Goal: Obtain resource: Obtain resource

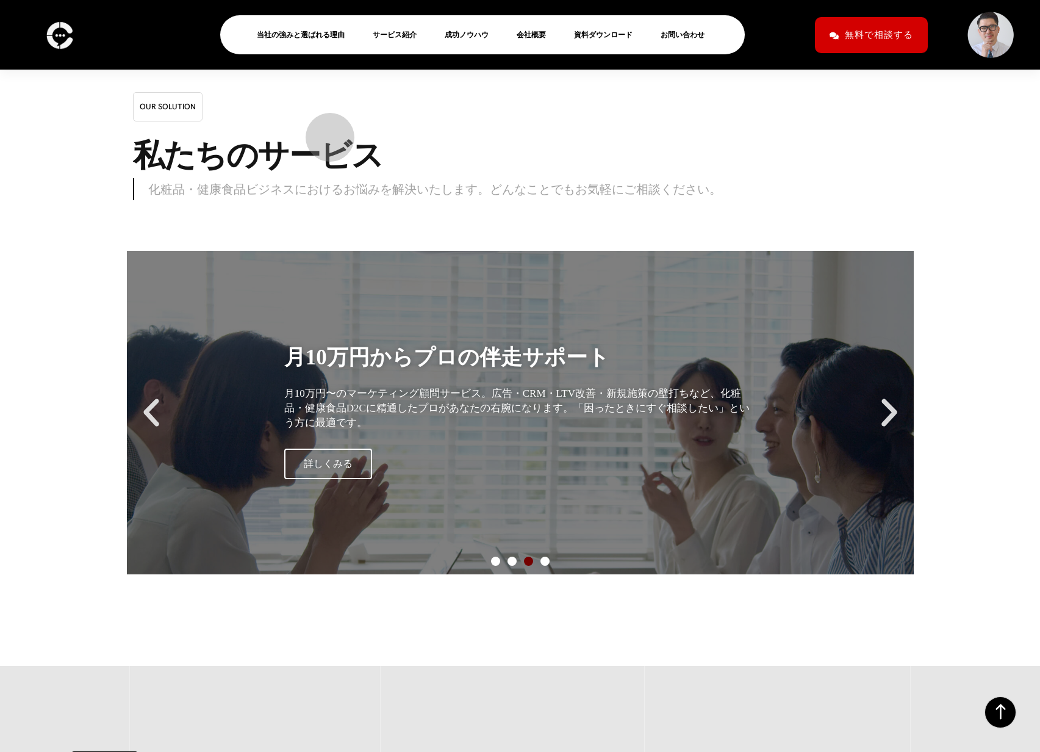
scroll to position [9771, 0]
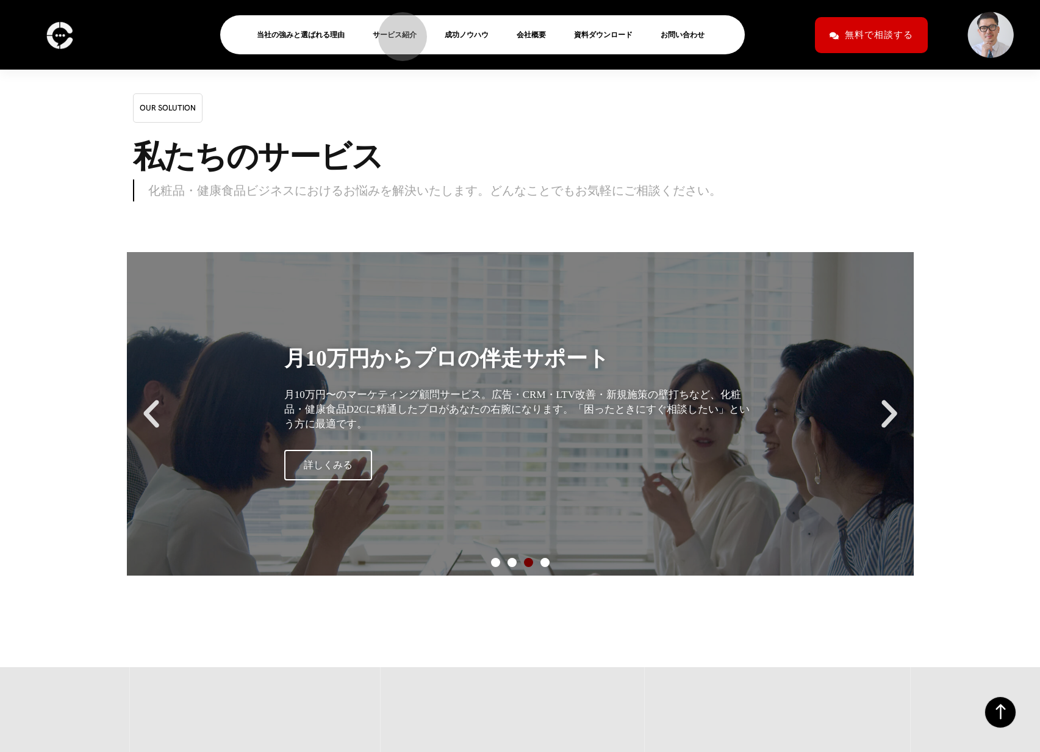
click at [397, 31] on link "サービス紹介" at bounding box center [400, 34] width 54 height 15
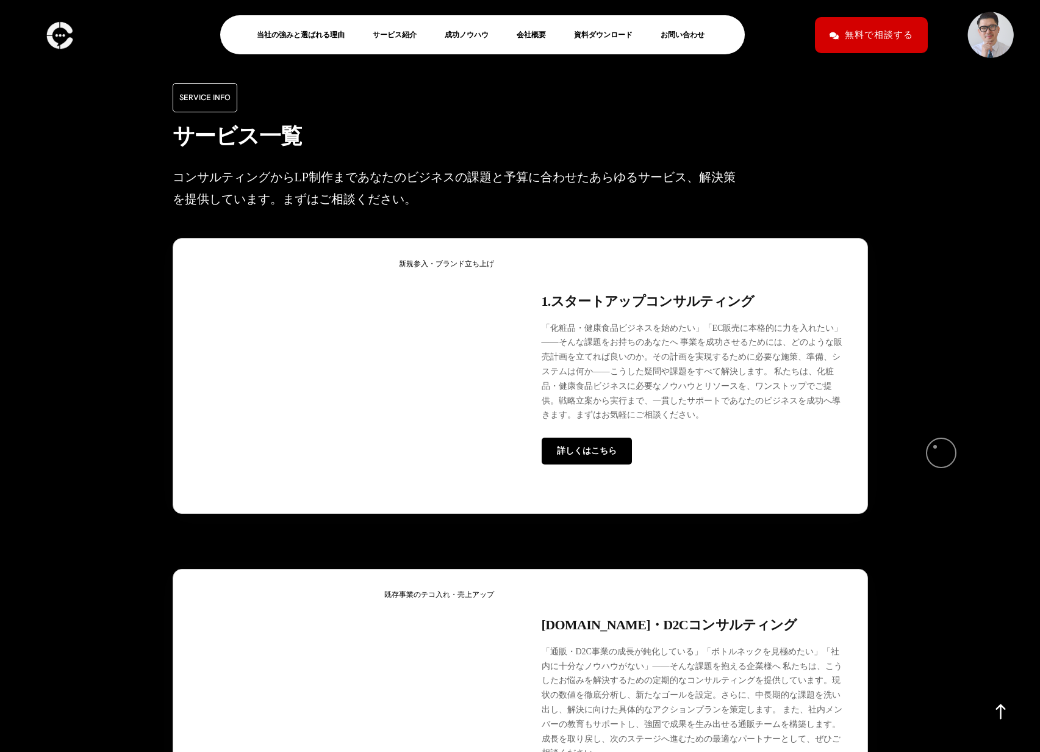
scroll to position [3104, 0]
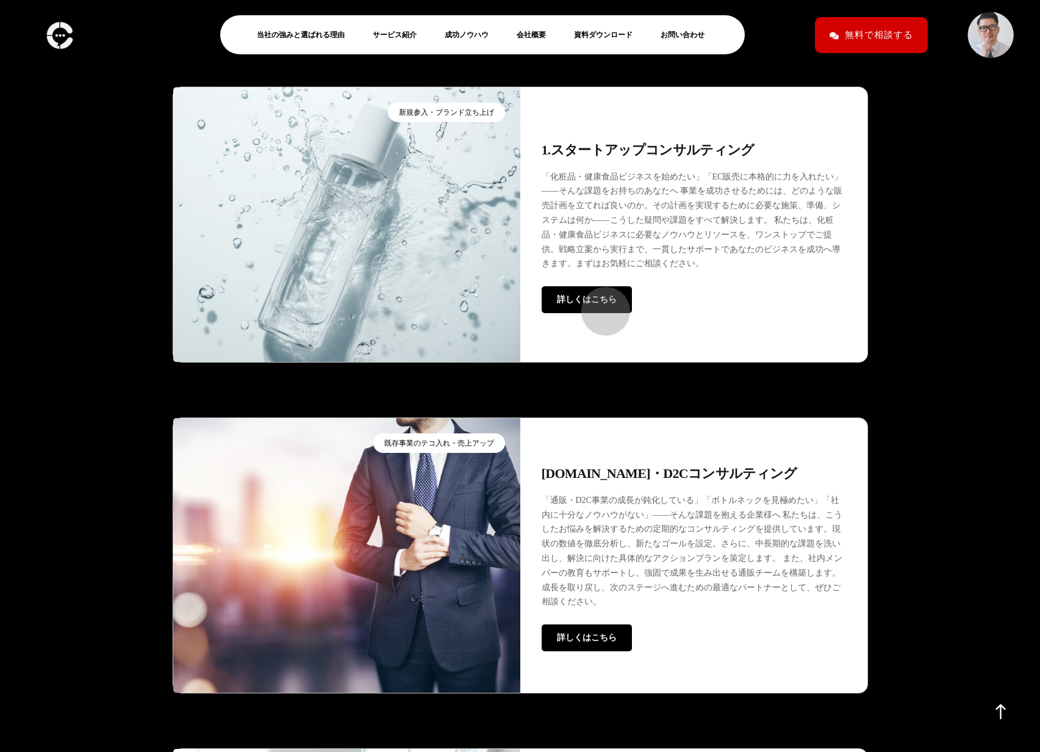
click at [600, 304] on span "詳しくはこちら" at bounding box center [587, 299] width 60 height 9
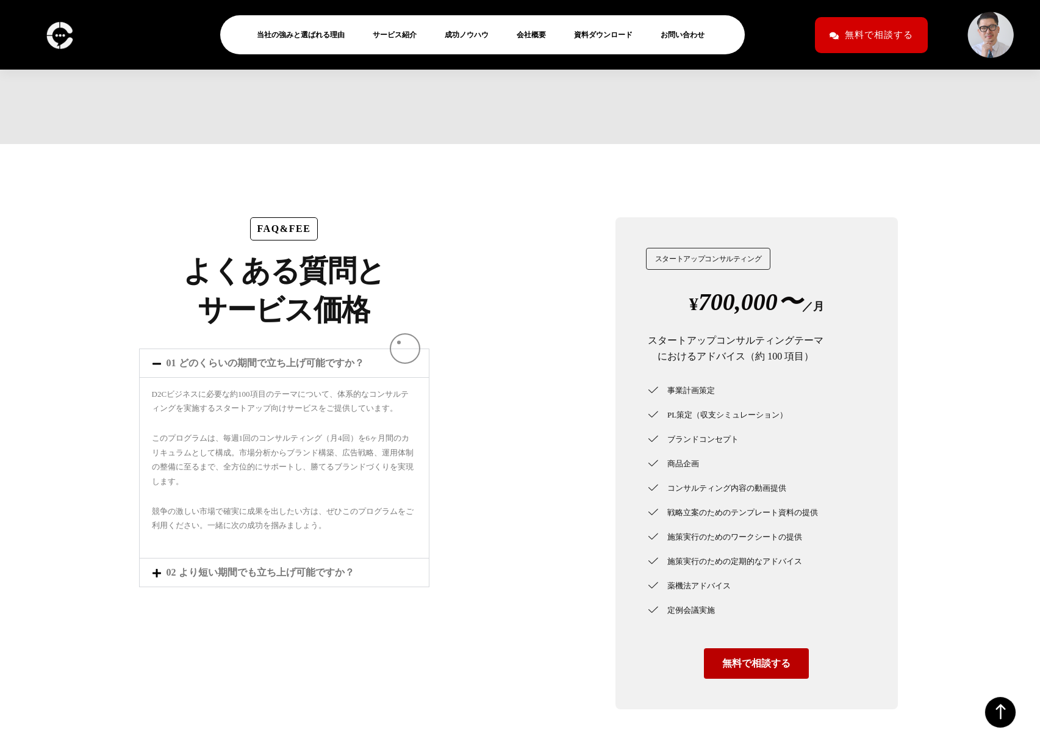
scroll to position [3894, 0]
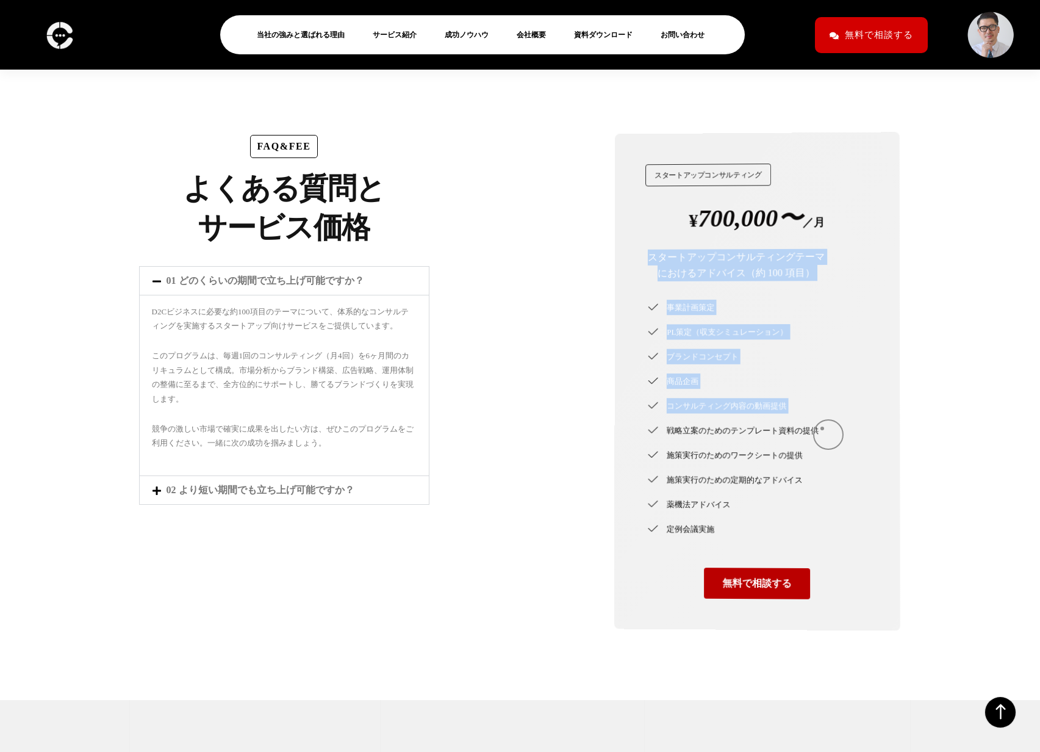
drag, startPoint x: 648, startPoint y: 268, endPoint x: 822, endPoint y: 428, distance: 236.2
click at [822, 428] on div "¥ 700,000〜 ／月 スタートアップコンサルティングテーマにおけるアドバイス（約 100 項目） 事業計画策定 PL策定（収支シミュレーション） ブラン…" at bounding box center [757, 400] width 224 height 399
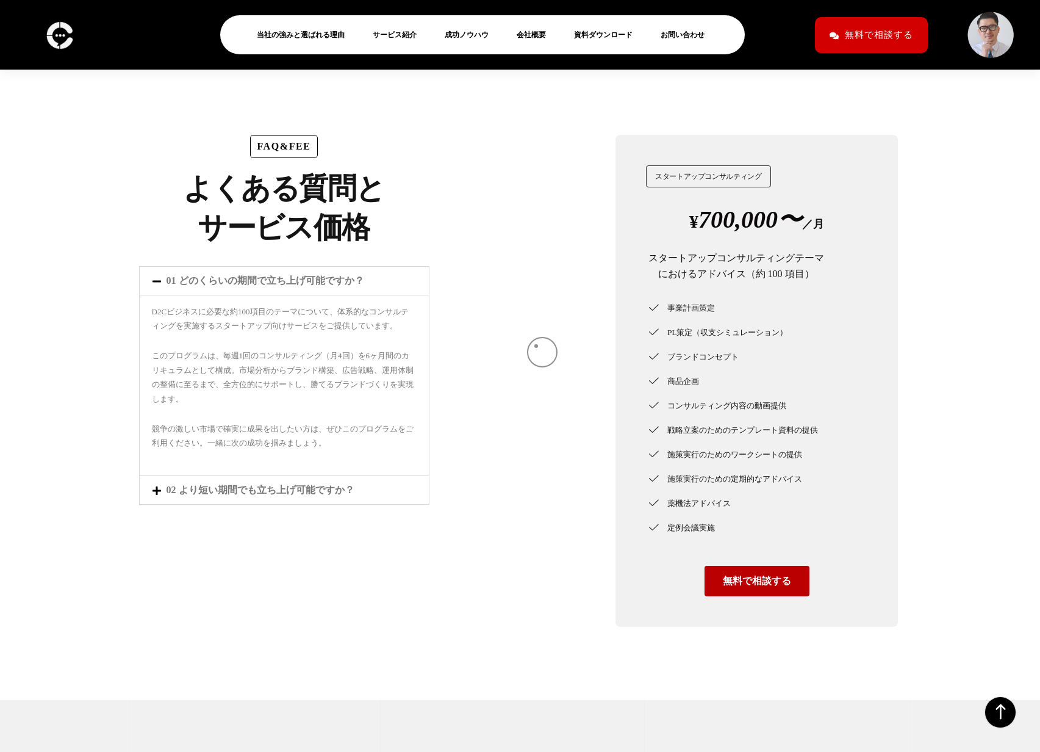
click at [536, 346] on div at bounding box center [523, 381] width 162 height 516
click at [276, 495] on link "02 より短い期間でも立ち上げ可能ですか？" at bounding box center [261, 489] width 188 height 10
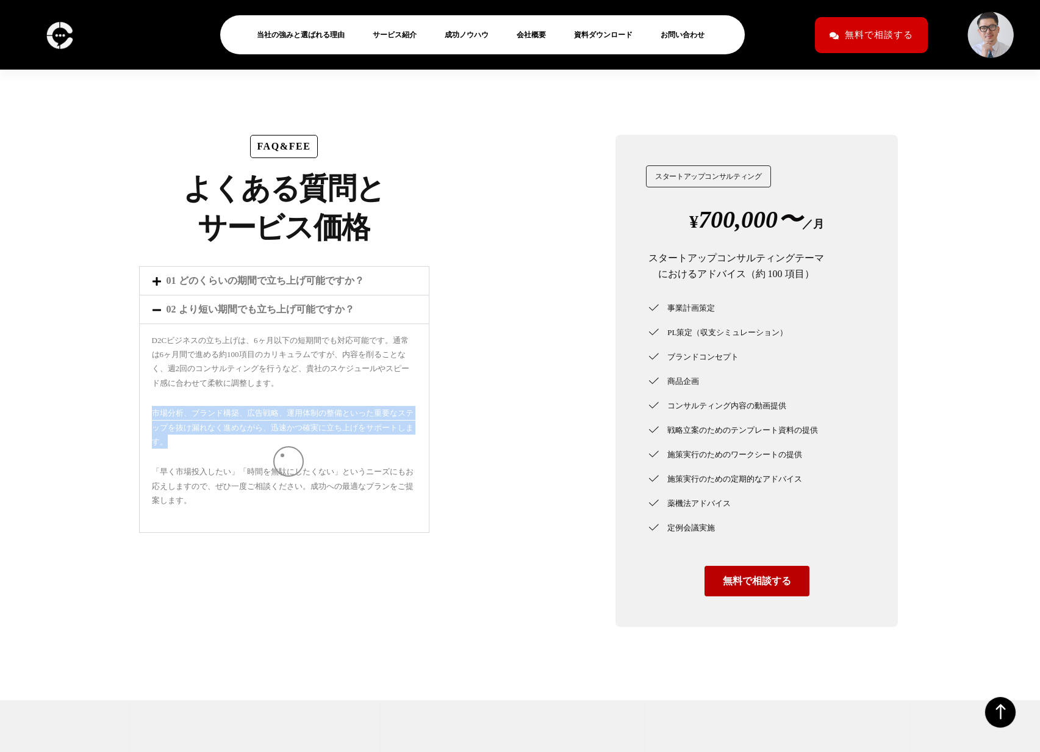
drag, startPoint x: 153, startPoint y: 422, endPoint x: 377, endPoint y: 431, distance: 224.1
click at [287, 448] on p "市場分析、ブランド構築、広告戦略、運用体制の整備といった重要なステップを抜け漏れなく進めながら、迅速かつ確実に立ち上げをサポートします。" at bounding box center [284, 427] width 265 height 43
click at [404, 427] on p "市場分析、ブランド構築、広告戦略、運用体制の整備といった重要なステップを抜け漏れなく進めながら、迅速かつ確実に立ち上げをサポートします。" at bounding box center [284, 427] width 265 height 43
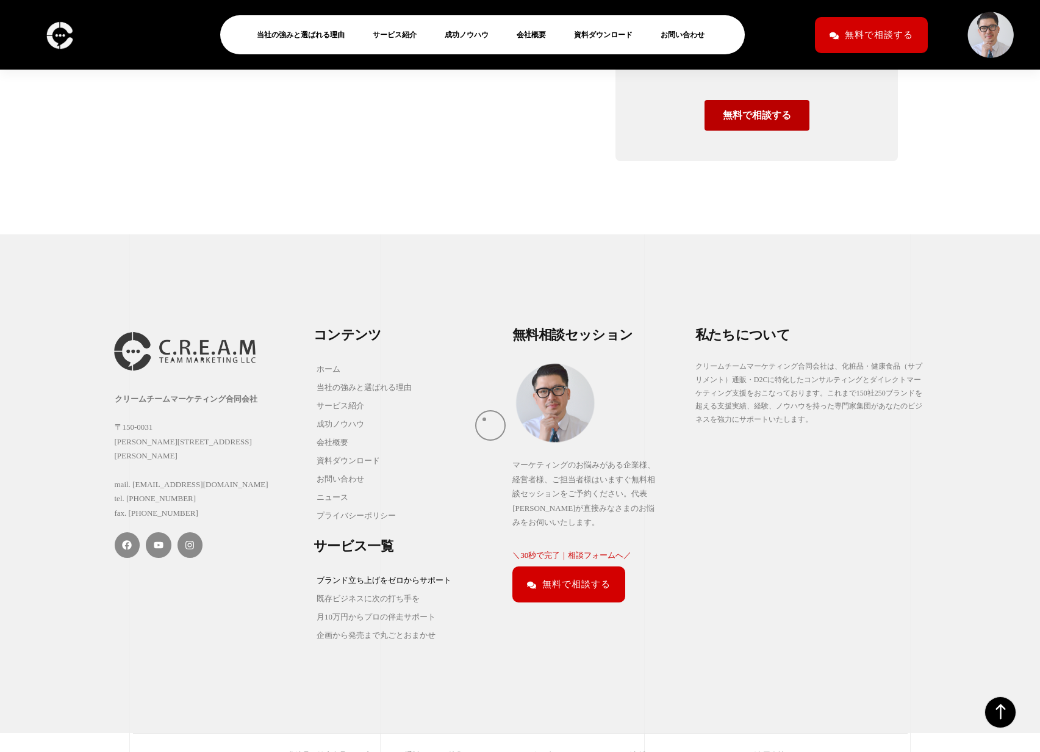
scroll to position [4396, 0]
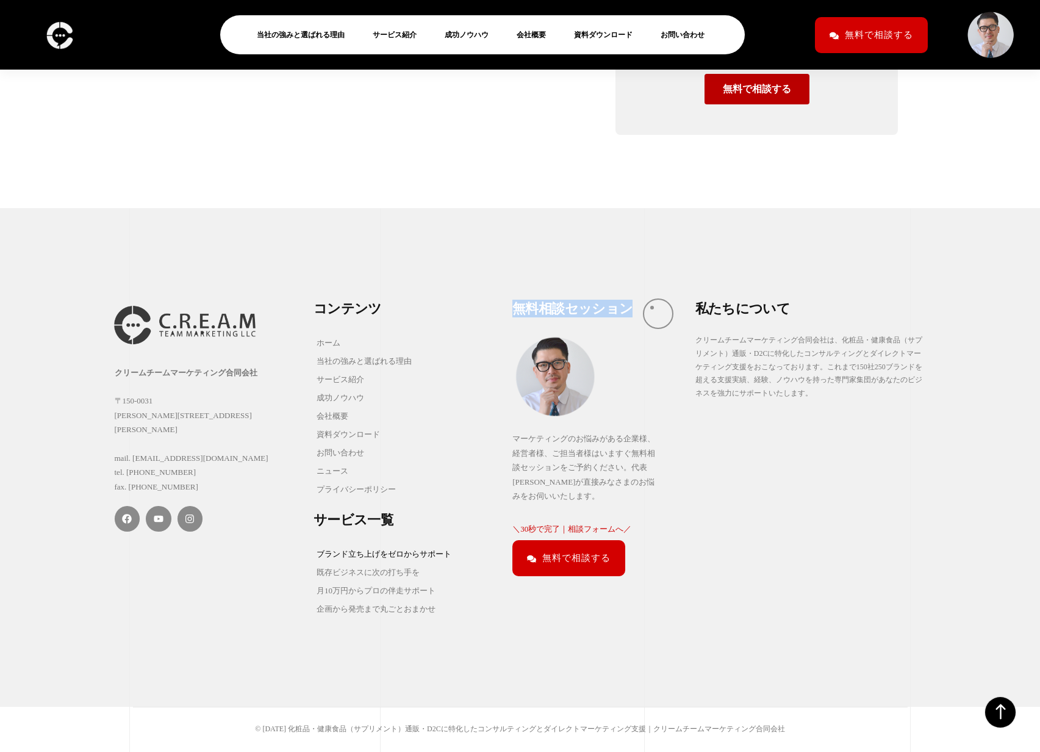
drag, startPoint x: 517, startPoint y: 310, endPoint x: 614, endPoint y: 307, distance: 96.4
click at [652, 307] on h2 "無 料 相 談 セ ッ シ ョ ン" at bounding box center [597, 311] width 171 height 22
click at [503, 304] on div "コ ン テ ン ツ ホーム 当社の強みと選ばれる理由 サービス紹介 成功ノウハウ 会社概要 資料ダウンロード お問い合わせ ニュース プライバシーポリシー ホ…" at bounding box center [406, 458] width 199 height 331
click at [583, 569] on span "無料で相談する" at bounding box center [576, 557] width 68 height 21
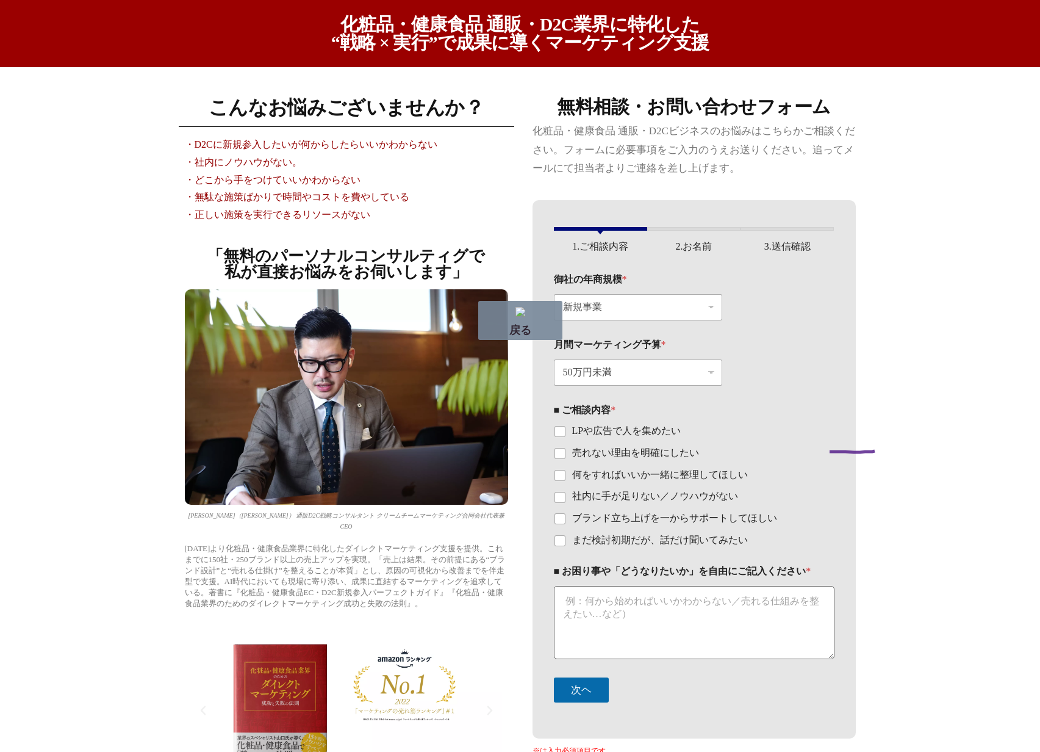
drag, startPoint x: 875, startPoint y: 451, endPoint x: 755, endPoint y: 448, distance: 120.2
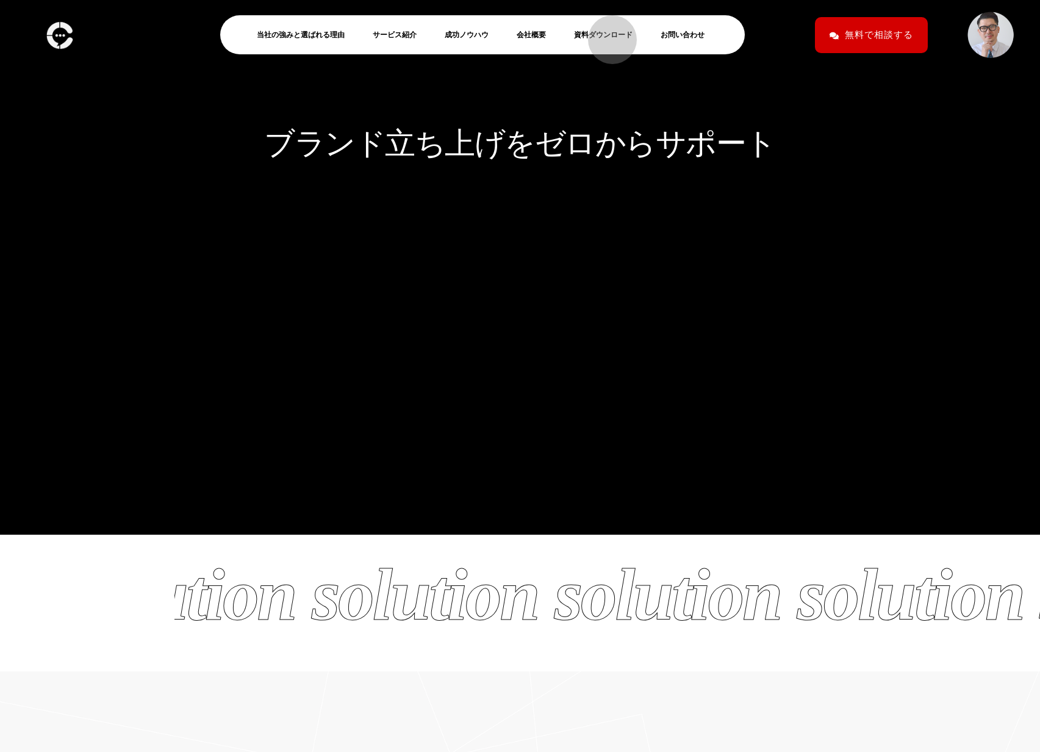
click at [606, 34] on link "資料ダウンロード" at bounding box center [608, 34] width 68 height 15
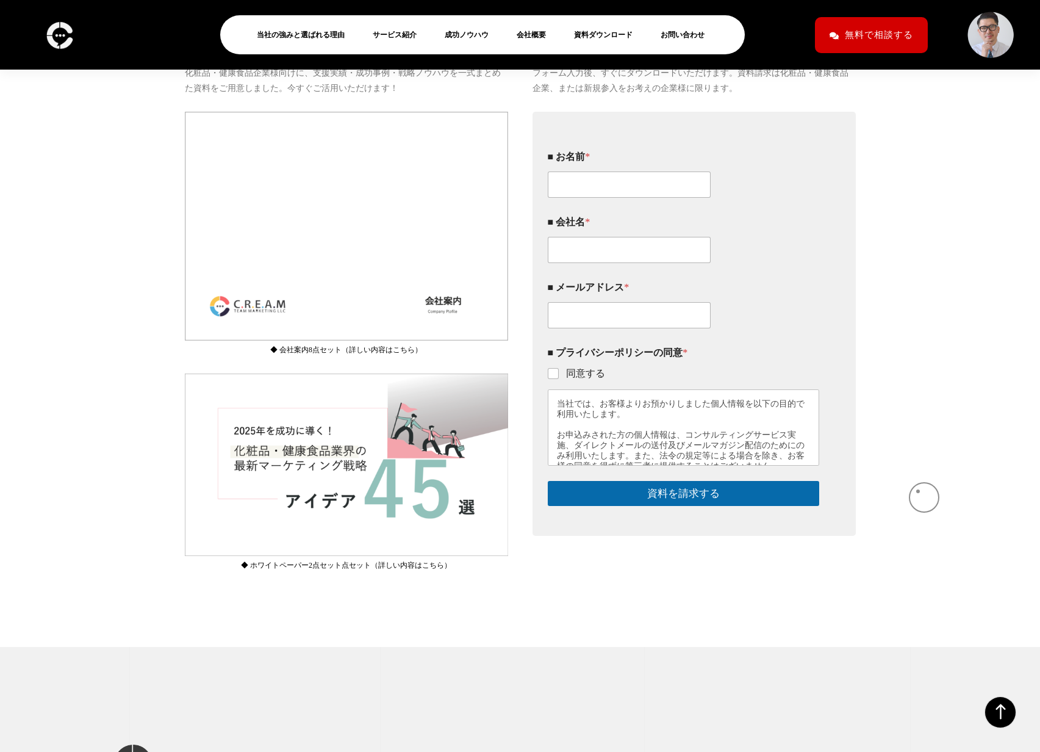
scroll to position [221, 0]
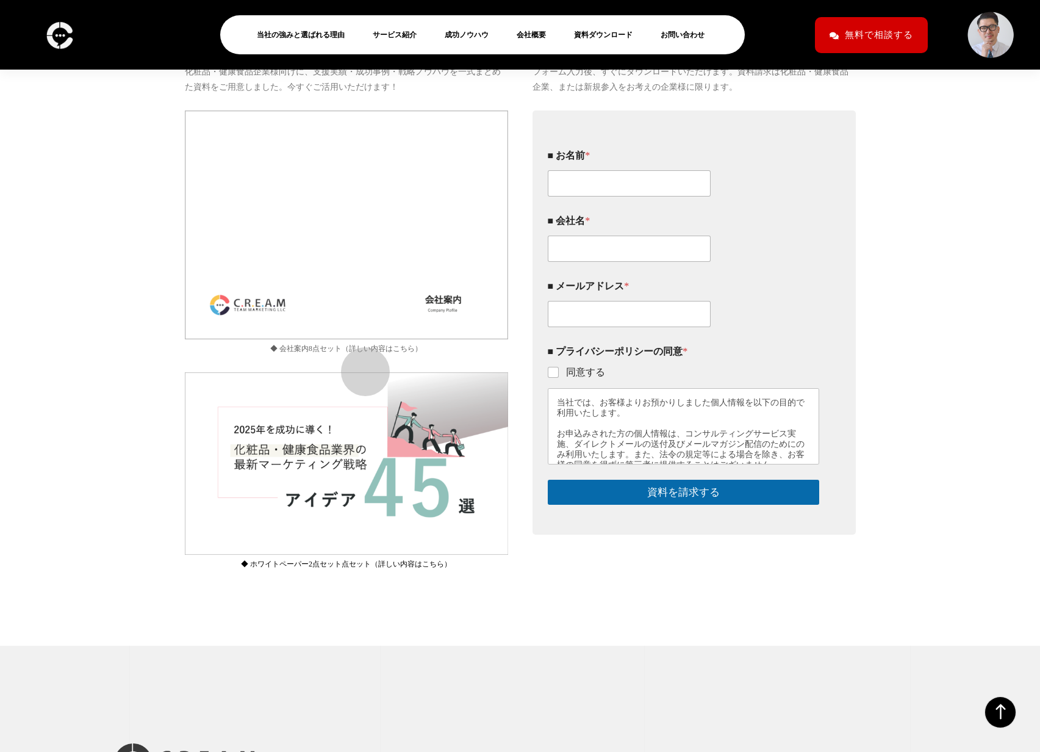
click at [359, 356] on link "◆ 会社案内8点セット（詳しい内容はこちら）" at bounding box center [346, 348] width 323 height 13
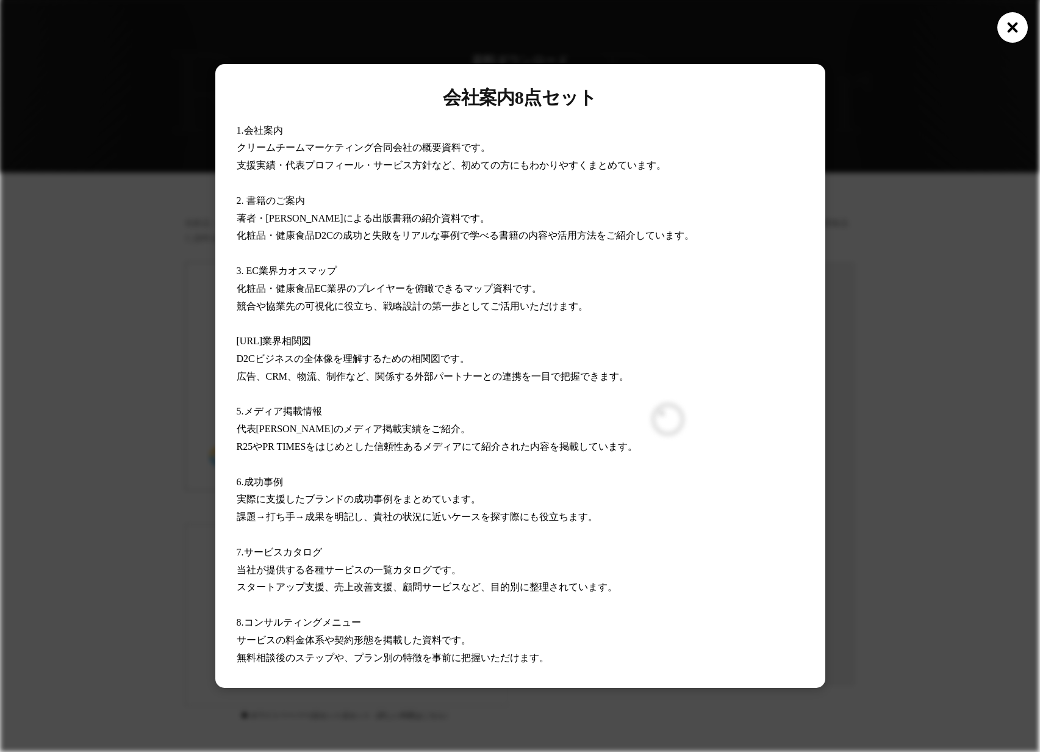
scroll to position [123, 0]
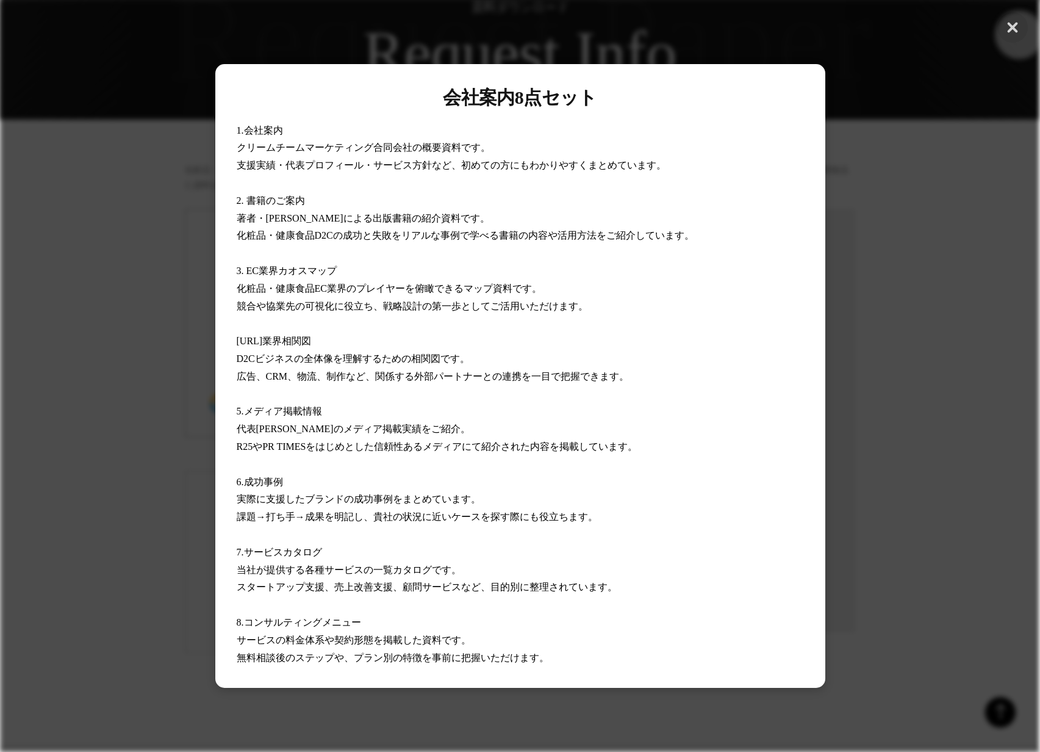
click at [1013, 29] on button "button" at bounding box center [1012, 27] width 31 height 31
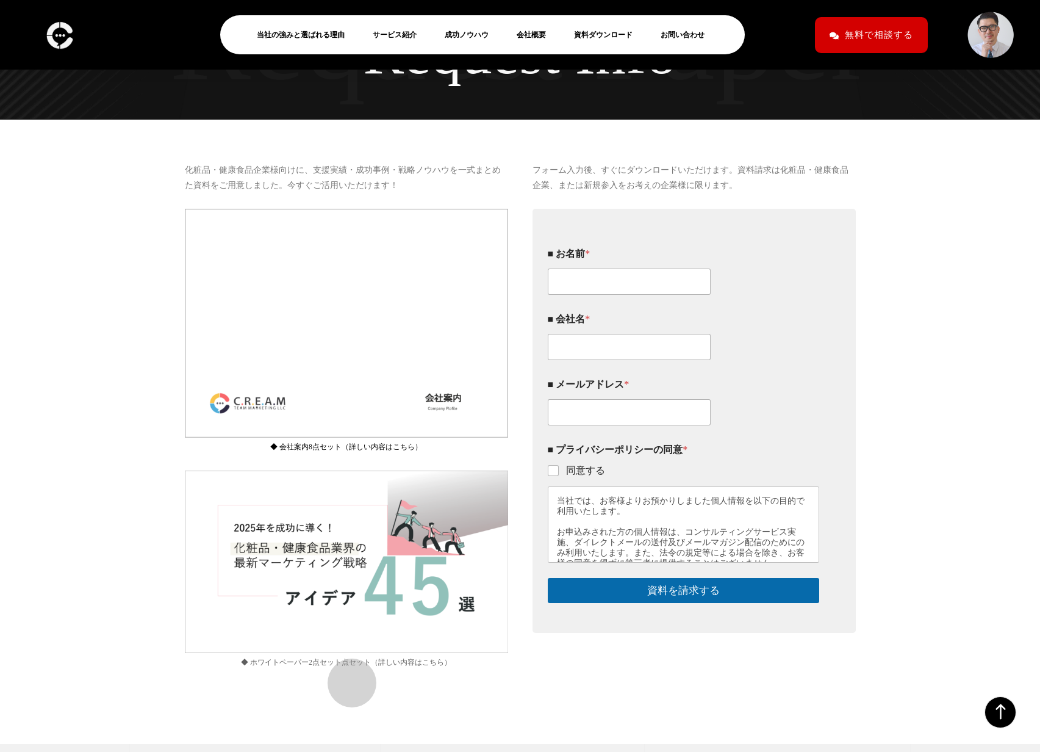
click at [346, 669] on link "◆ ホワイトペーパー2点セット点セット（詳しい内容はこちら）" at bounding box center [346, 662] width 323 height 13
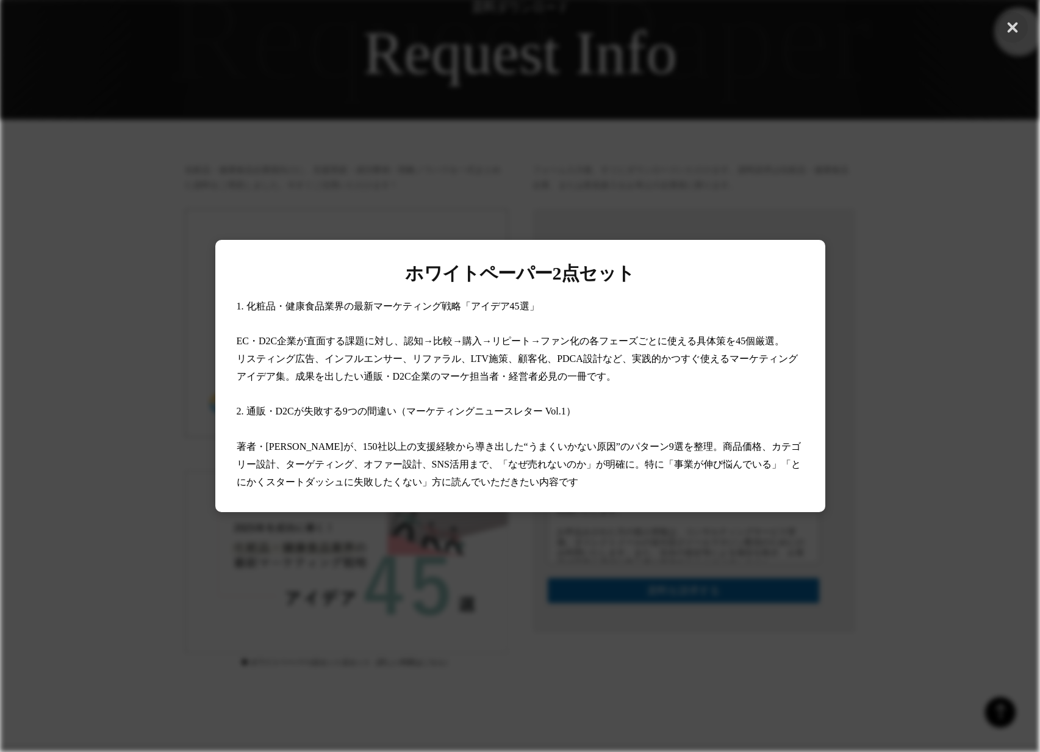
click at [1013, 26] on button "button" at bounding box center [1012, 27] width 31 height 31
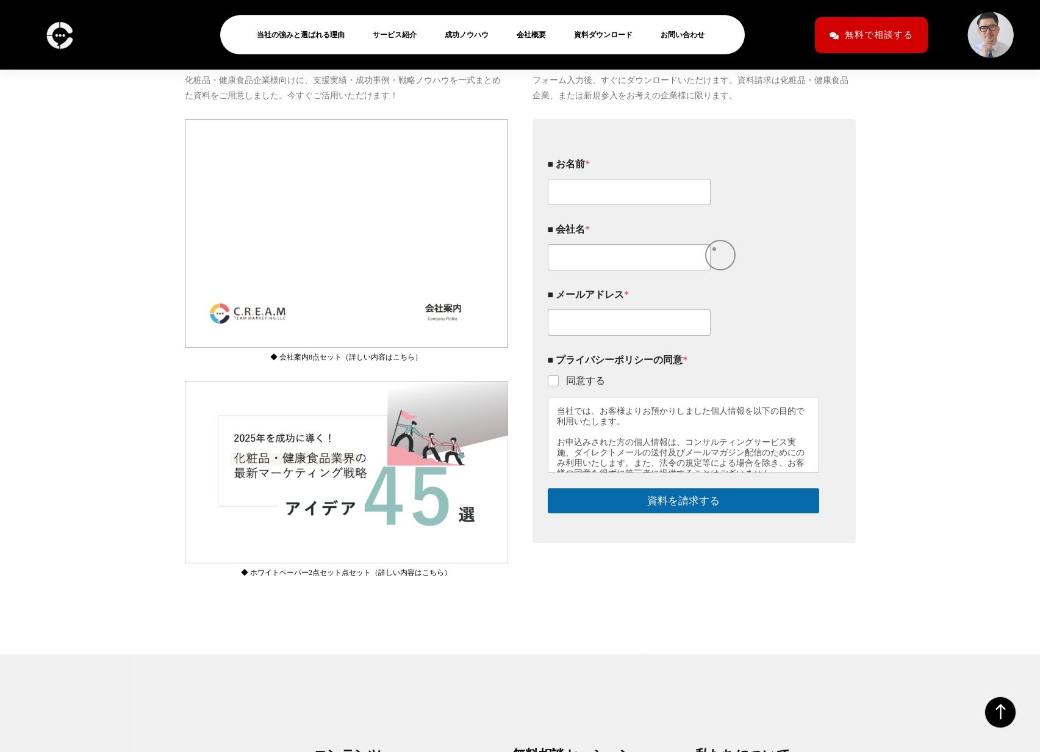
scroll to position [0, 0]
